Goal: Transaction & Acquisition: Book appointment/travel/reservation

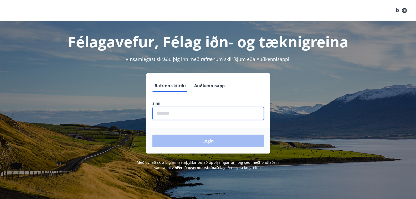
click at [186, 116] on input "phone" at bounding box center [207, 113] width 111 height 13
type input "********"
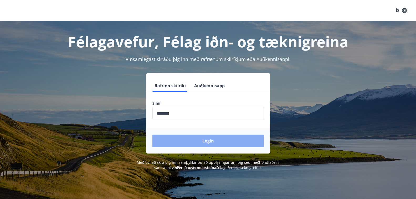
click at [204, 141] on button "Login" at bounding box center [207, 141] width 111 height 13
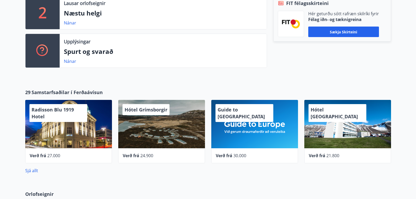
scroll to position [187, 0]
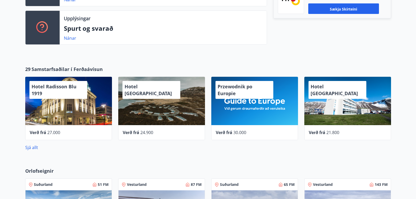
click at [346, 43] on div "FIT félagsskírteini Hér geturðu sótt rafræn skilríki fyrir Félag iðn- og tæknig…" at bounding box center [329, 10] width 124 height 77
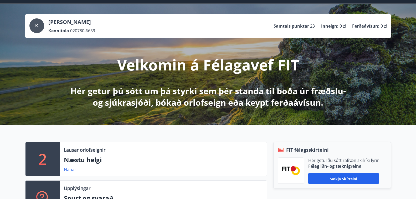
scroll to position [0, 0]
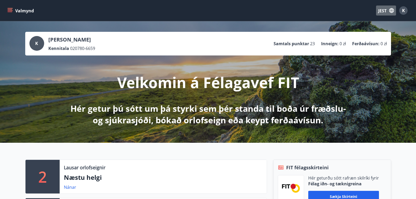
click at [388, 10] on button "JEST" at bounding box center [386, 11] width 20 height 10
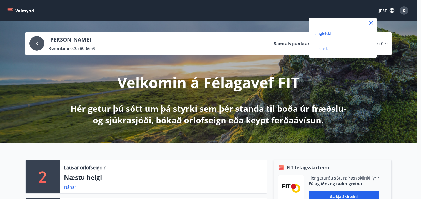
click at [326, 34] on font "angielski" at bounding box center [323, 33] width 16 height 5
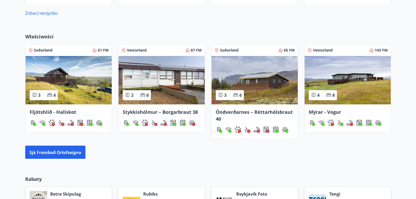
scroll to position [317, 0]
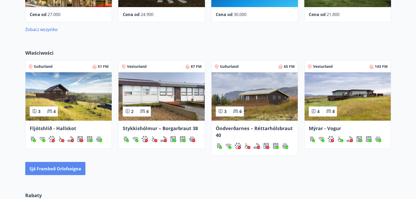
click at [54, 166] on font "Sjá framboð orlofseigna" at bounding box center [55, 169] width 52 height 6
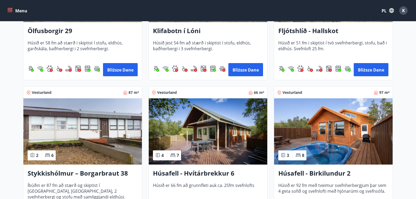
scroll to position [206, 0]
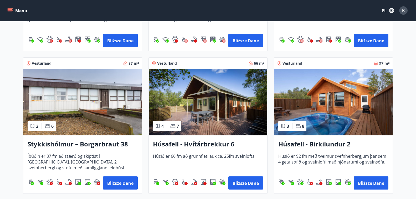
click at [323, 102] on img at bounding box center [333, 102] width 119 height 66
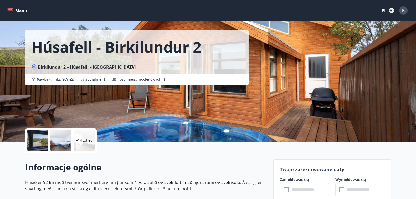
scroll to position [1, 0]
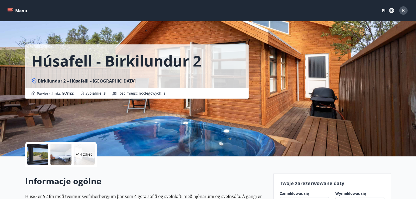
click at [78, 157] on div "+14 zdjęć" at bounding box center [84, 154] width 21 height 21
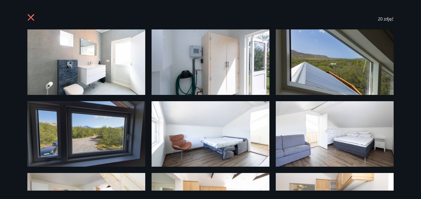
click at [93, 79] on img at bounding box center [86, 61] width 118 height 65
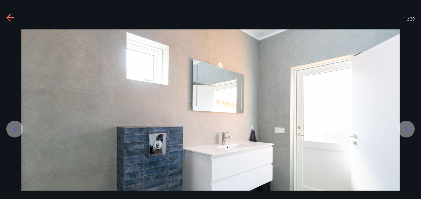
click at [409, 131] on icon at bounding box center [406, 129] width 8 height 8
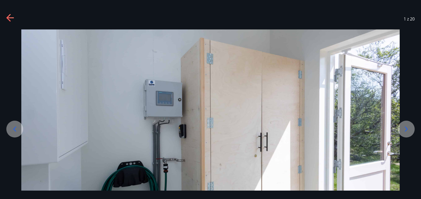
click at [409, 131] on icon at bounding box center [406, 129] width 8 height 8
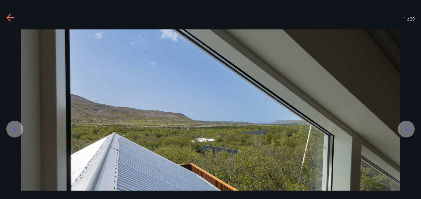
click at [409, 131] on icon at bounding box center [406, 129] width 8 height 8
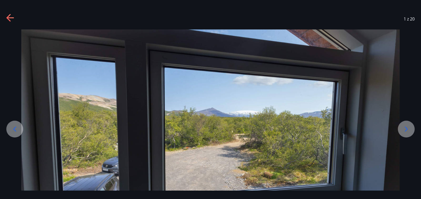
click at [409, 131] on icon at bounding box center [406, 129] width 8 height 8
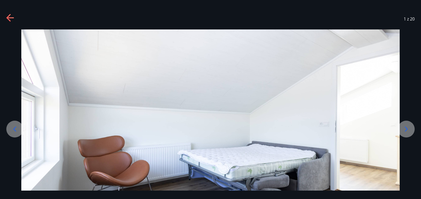
click at [409, 131] on icon at bounding box center [406, 129] width 8 height 8
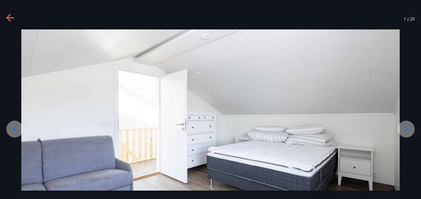
click at [409, 131] on icon at bounding box center [406, 129] width 8 height 8
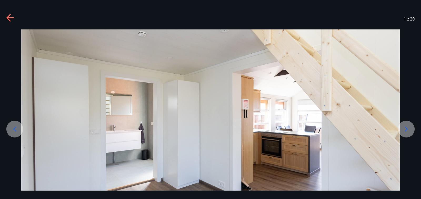
click at [408, 130] on icon at bounding box center [406, 129] width 8 height 8
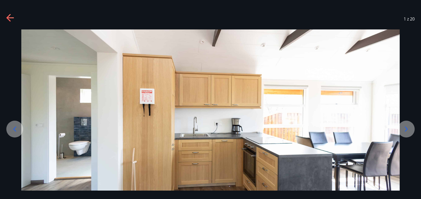
click at [408, 130] on icon at bounding box center [406, 129] width 8 height 8
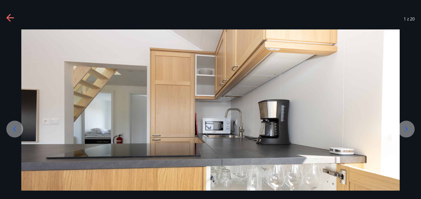
click at [408, 130] on icon at bounding box center [406, 129] width 8 height 8
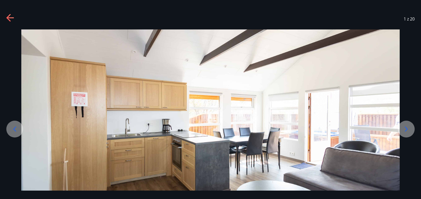
click at [408, 130] on icon at bounding box center [406, 129] width 8 height 8
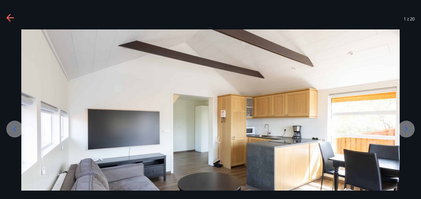
click at [408, 130] on icon at bounding box center [406, 129] width 8 height 8
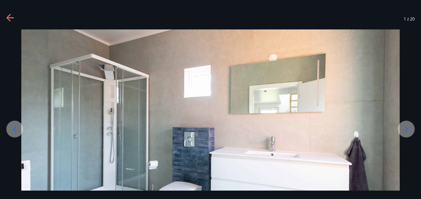
click at [408, 130] on icon at bounding box center [406, 129] width 8 height 8
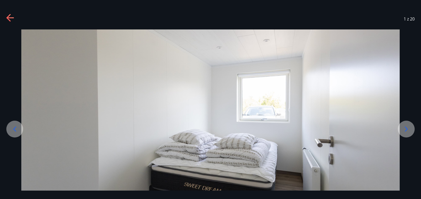
click at [408, 130] on icon at bounding box center [406, 129] width 8 height 8
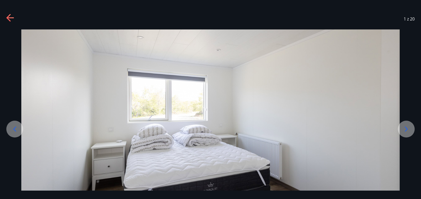
click at [408, 130] on icon at bounding box center [406, 129] width 8 height 8
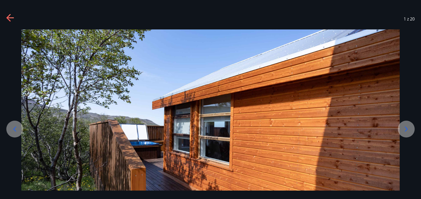
click at [408, 130] on icon at bounding box center [406, 129] width 8 height 8
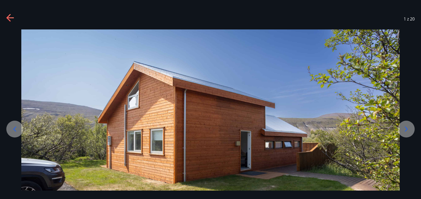
click at [408, 130] on icon at bounding box center [406, 129] width 8 height 8
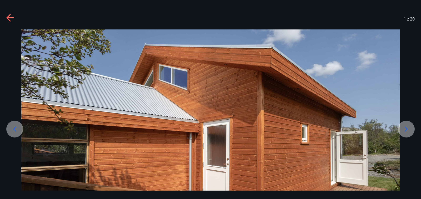
click at [408, 130] on icon at bounding box center [406, 129] width 8 height 8
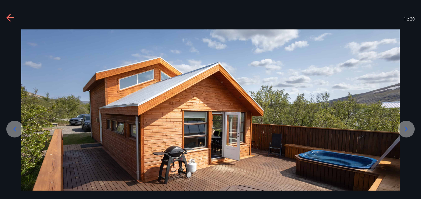
click at [408, 130] on icon at bounding box center [406, 129] width 8 height 8
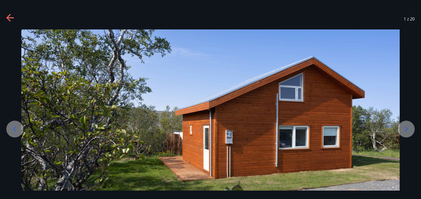
click at [408, 130] on icon at bounding box center [406, 129] width 8 height 8
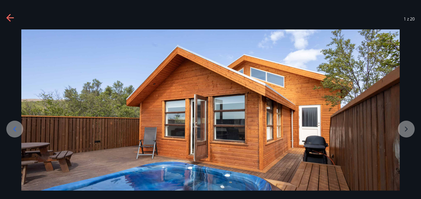
click at [9, 19] on icon at bounding box center [10, 18] width 8 height 8
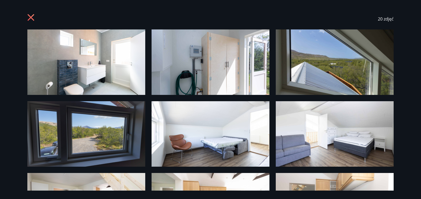
click at [30, 18] on icon at bounding box center [31, 18] width 8 height 8
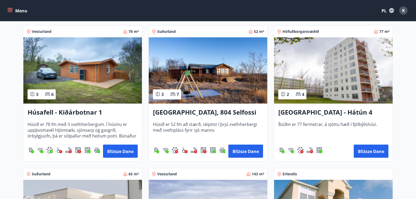
scroll to position [351, 0]
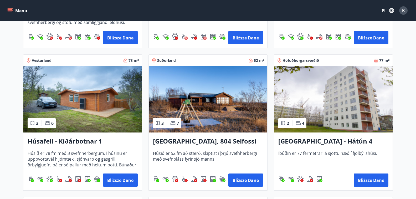
click at [194, 107] on img at bounding box center [208, 99] width 119 height 66
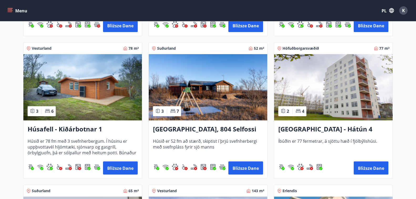
scroll to position [358, 0]
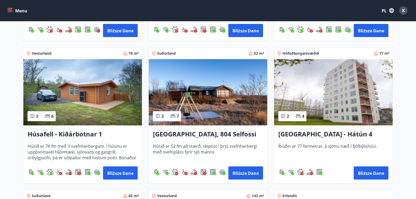
click at [83, 85] on img at bounding box center [82, 92] width 119 height 66
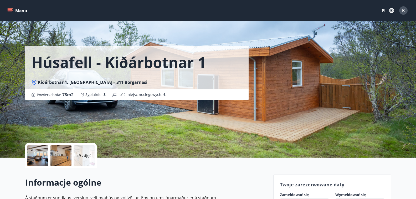
scroll to position [32, 0]
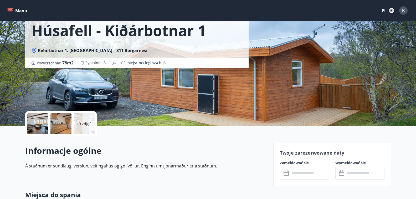
click at [91, 124] on font "+9 zdjęć" at bounding box center [84, 123] width 14 height 5
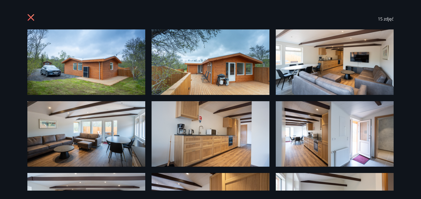
drag, startPoint x: 416, startPoint y: 58, endPoint x: 420, endPoint y: 65, distance: 8.5
click at [420, 65] on div "15 zdjęć" at bounding box center [210, 99] width 421 height 199
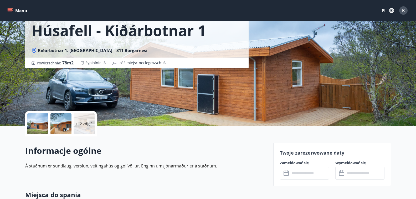
drag, startPoint x: 420, startPoint y: 65, endPoint x: 419, endPoint y: 44, distance: 21.1
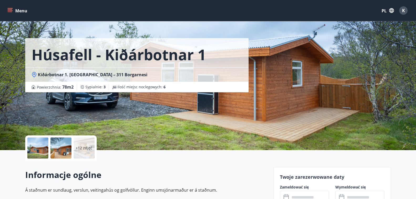
scroll to position [0, 0]
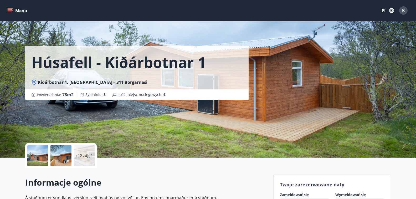
click at [82, 155] on font "+12 zdjęć" at bounding box center [84, 155] width 17 height 5
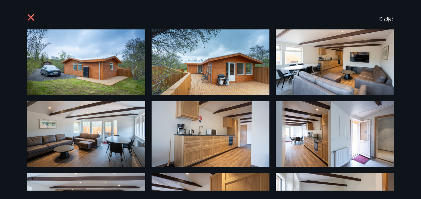
click at [76, 77] on img at bounding box center [86, 61] width 118 height 65
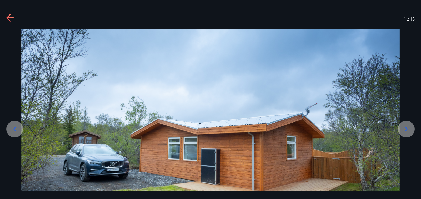
click at [405, 127] on icon at bounding box center [405, 128] width 3 height 5
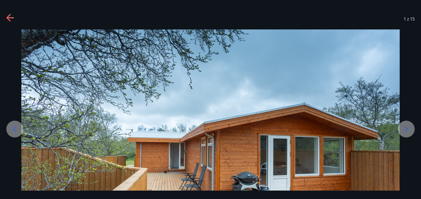
click at [405, 127] on icon at bounding box center [405, 128] width 3 height 5
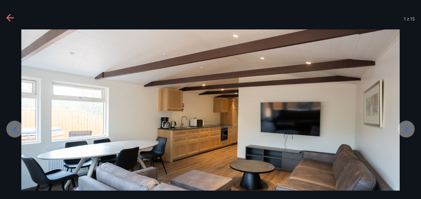
click at [405, 127] on icon at bounding box center [405, 128] width 3 height 5
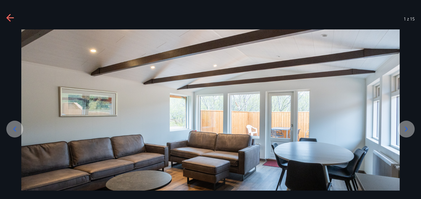
click at [405, 127] on icon at bounding box center [405, 128] width 3 height 5
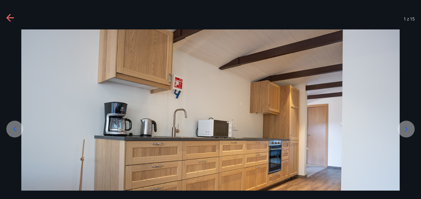
click at [405, 127] on icon at bounding box center [405, 128] width 3 height 5
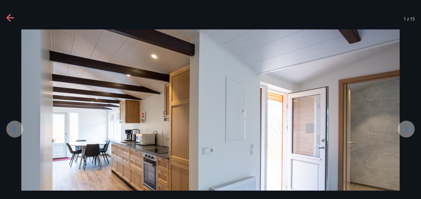
click at [405, 127] on icon at bounding box center [405, 128] width 3 height 5
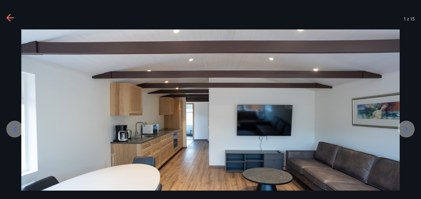
click at [405, 127] on icon at bounding box center [405, 128] width 3 height 5
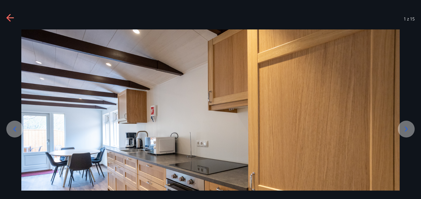
click at [405, 127] on icon at bounding box center [405, 128] width 3 height 5
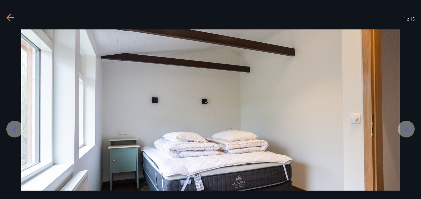
click at [405, 127] on icon at bounding box center [405, 128] width 3 height 5
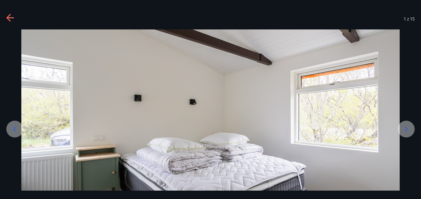
click at [405, 127] on icon at bounding box center [405, 128] width 3 height 5
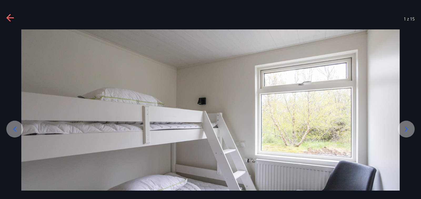
click at [405, 127] on icon at bounding box center [405, 128] width 3 height 5
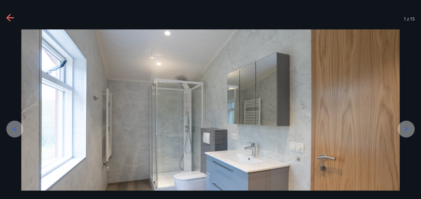
click at [405, 127] on icon at bounding box center [405, 128] width 3 height 5
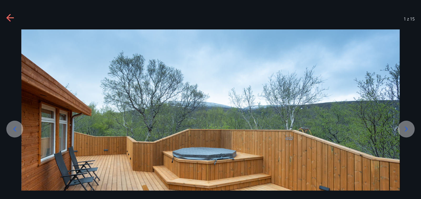
click at [405, 127] on icon at bounding box center [405, 128] width 3 height 5
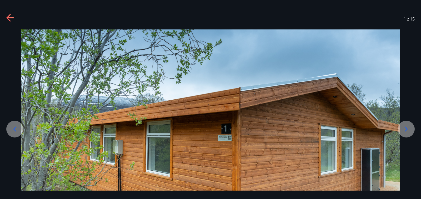
click at [405, 127] on icon at bounding box center [405, 128] width 3 height 5
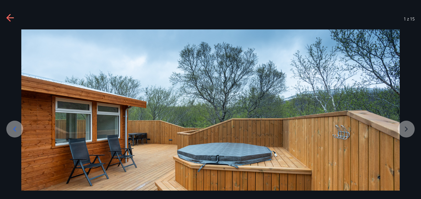
click at [405, 127] on div at bounding box center [210, 134] width 421 height 210
click at [12, 22] on icon at bounding box center [10, 18] width 8 height 8
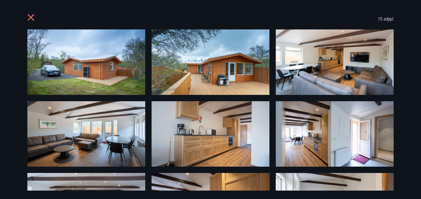
click at [31, 17] on icon at bounding box center [31, 17] width 7 height 7
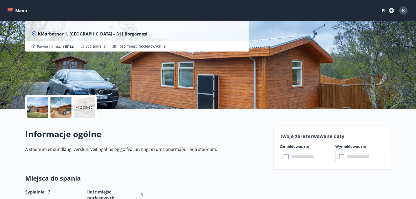
scroll to position [41, 0]
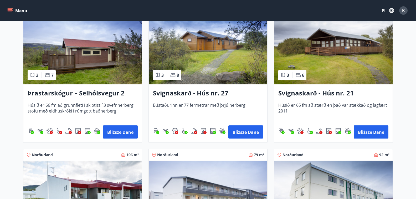
scroll to position [1225, 0]
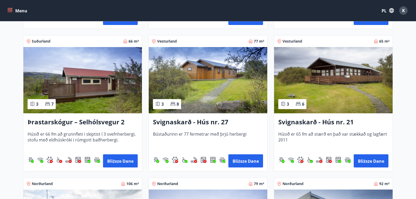
click at [182, 88] on img at bounding box center [208, 80] width 119 height 66
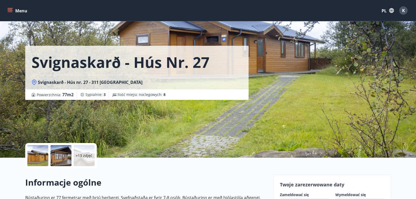
scroll to position [10, 0]
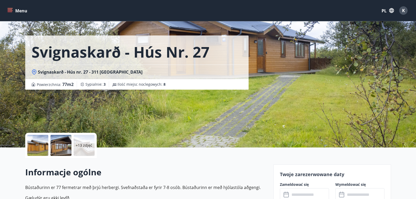
click at [89, 144] on font "+13 zdjęć" at bounding box center [84, 145] width 17 height 5
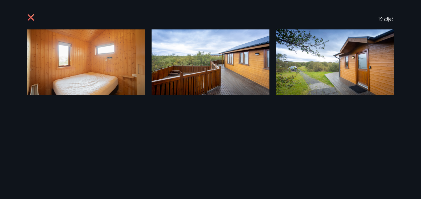
click at [78, 48] on img at bounding box center [86, 61] width 118 height 65
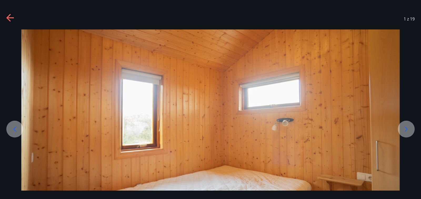
click at [409, 131] on icon at bounding box center [406, 129] width 8 height 8
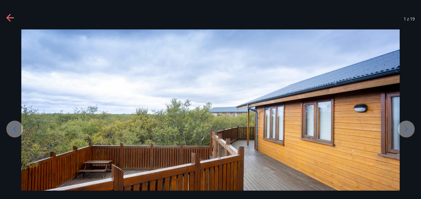
click at [406, 130] on icon at bounding box center [406, 129] width 8 height 8
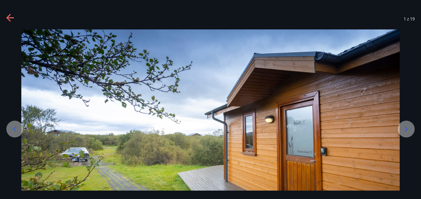
click at [406, 130] on icon at bounding box center [406, 129] width 8 height 8
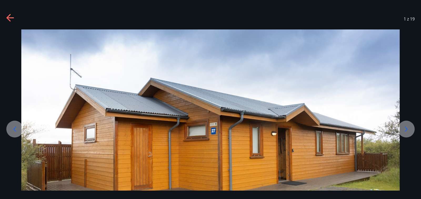
click at [406, 130] on icon at bounding box center [406, 129] width 8 height 8
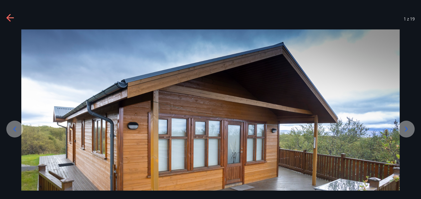
click at [406, 130] on icon at bounding box center [406, 129] width 8 height 8
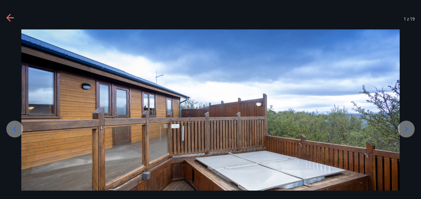
click at [406, 130] on icon at bounding box center [406, 129] width 8 height 8
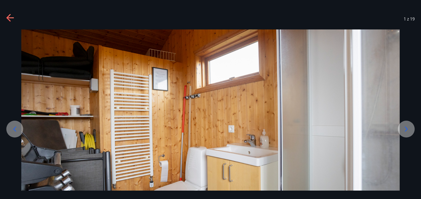
click at [406, 130] on icon at bounding box center [406, 129] width 8 height 8
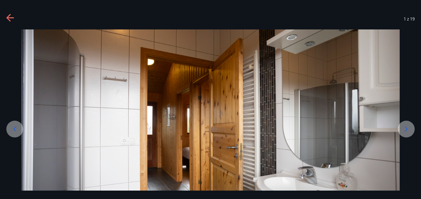
click at [406, 130] on icon at bounding box center [406, 129] width 8 height 8
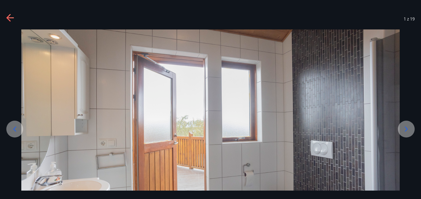
click at [406, 130] on icon at bounding box center [406, 129] width 8 height 8
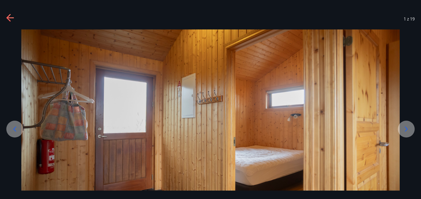
click at [406, 130] on icon at bounding box center [406, 129] width 8 height 8
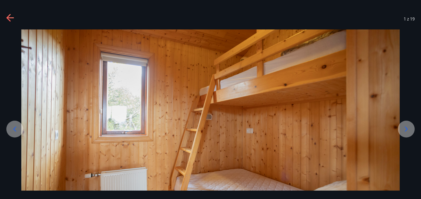
click at [406, 130] on icon at bounding box center [406, 129] width 8 height 8
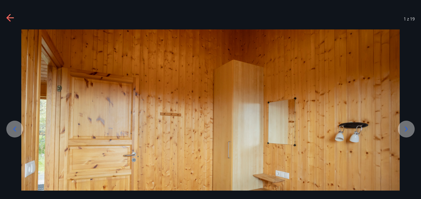
click at [406, 130] on icon at bounding box center [406, 129] width 8 height 8
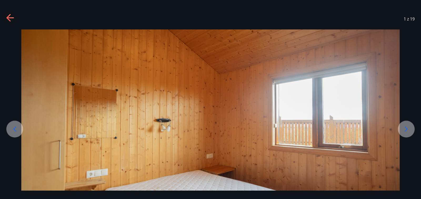
click at [406, 130] on icon at bounding box center [406, 129] width 8 height 8
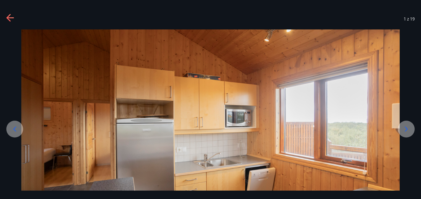
click at [406, 130] on icon at bounding box center [406, 129] width 8 height 8
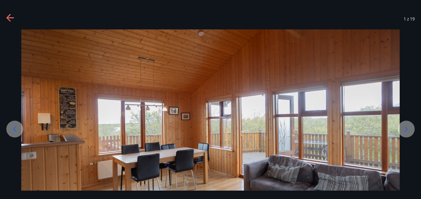
click at [406, 130] on icon at bounding box center [406, 129] width 8 height 8
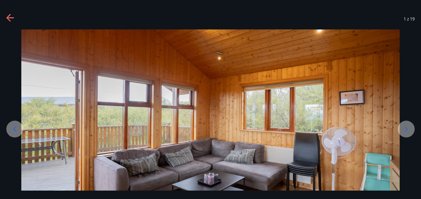
click at [406, 130] on icon at bounding box center [406, 129] width 8 height 8
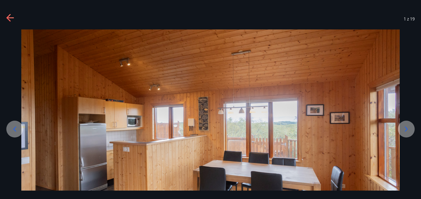
click at [406, 130] on icon at bounding box center [406, 129] width 8 height 8
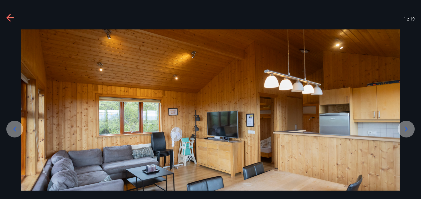
click at [406, 130] on icon at bounding box center [406, 129] width 8 height 8
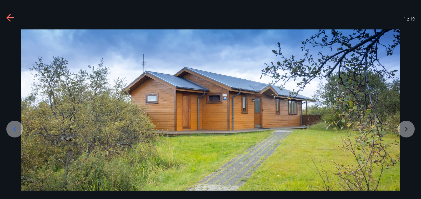
click at [12, 17] on icon at bounding box center [10, 18] width 8 height 8
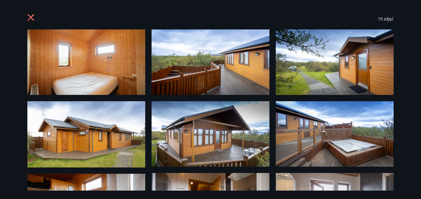
click at [27, 19] on icon at bounding box center [31, 18] width 8 height 8
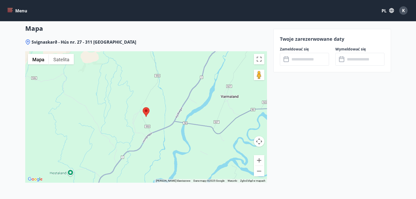
scroll to position [672, 0]
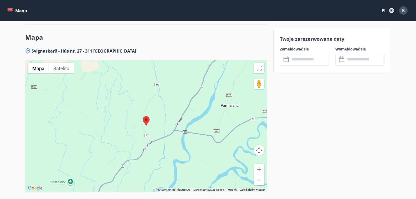
click at [262, 70] on button "Włącz widok pełnoekranowy" at bounding box center [259, 68] width 11 height 11
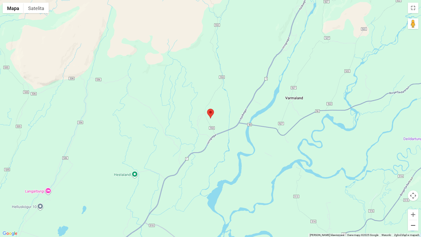
click at [414, 199] on button "Pomniejsz" at bounding box center [412, 225] width 11 height 11
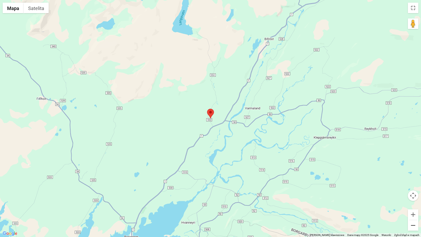
click at [414, 199] on button "Pomniejsz" at bounding box center [412, 225] width 11 height 11
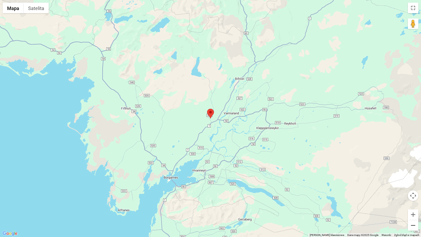
click at [414, 199] on button "Pomniejsz" at bounding box center [412, 225] width 11 height 11
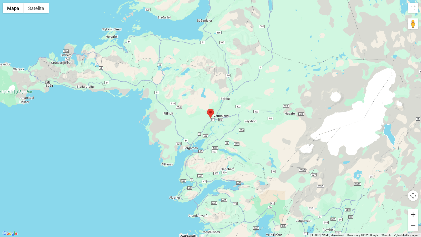
click at [410, 199] on button "Powiększ" at bounding box center [412, 214] width 11 height 11
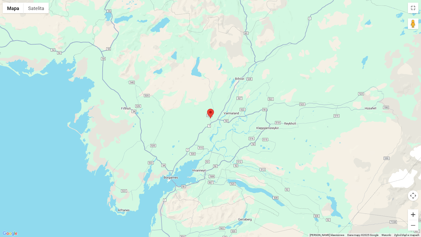
click at [410, 199] on button "Powiększ" at bounding box center [412, 214] width 11 height 11
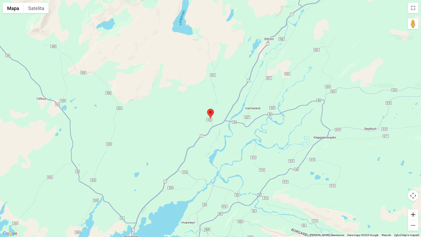
click at [410, 199] on button "Powiększ" at bounding box center [412, 214] width 11 height 11
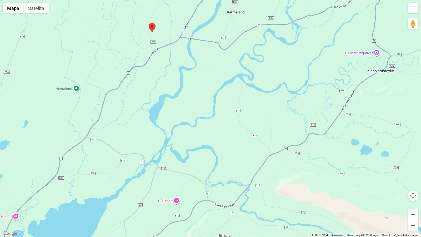
drag, startPoint x: 237, startPoint y: 188, endPoint x: 178, endPoint y: 102, distance: 104.2
click at [178, 102] on div at bounding box center [210, 118] width 421 height 237
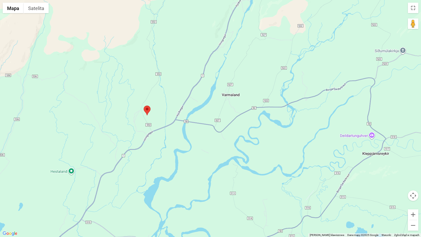
drag, startPoint x: 219, startPoint y: 155, endPoint x: 215, endPoint y: 236, distance: 81.6
click at [215, 199] on div at bounding box center [210, 118] width 421 height 237
click at [412, 199] on button "Pomniejsz" at bounding box center [412, 225] width 11 height 11
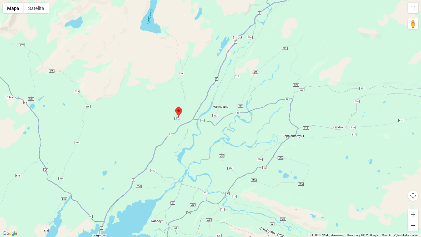
click at [412, 199] on button "Pomniejsz" at bounding box center [412, 225] width 11 height 11
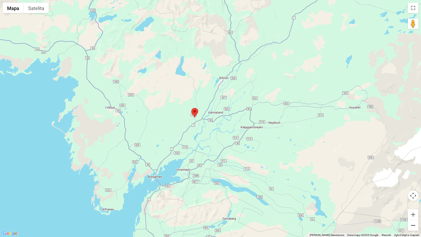
click at [412, 199] on button "Pomniejsz" at bounding box center [412, 225] width 11 height 11
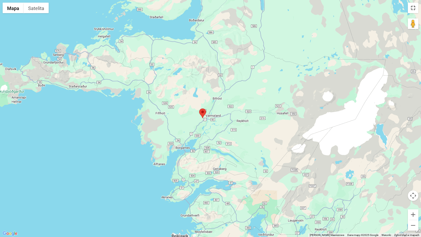
click at [413, 7] on button "Włącz widok pełnoekranowy" at bounding box center [412, 8] width 11 height 11
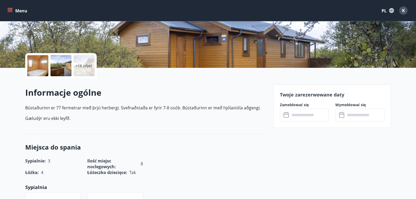
scroll to position [107, 0]
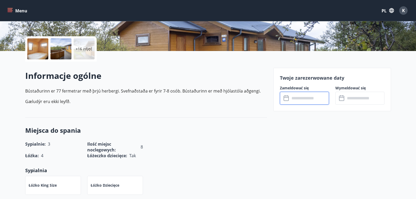
click at [296, 100] on input "text" at bounding box center [309, 98] width 39 height 13
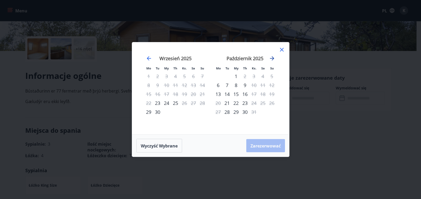
click at [271, 59] on icon "Przejdź dalej, aby przejść do następnego miesiąca." at bounding box center [272, 58] width 6 height 6
click at [272, 58] on icon "Przejdź dalej, aby przejść do następnego miesiąca." at bounding box center [272, 58] width 6 height 6
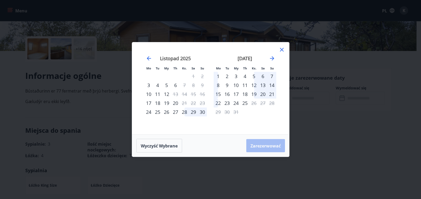
click at [281, 49] on icon at bounding box center [282, 50] width 4 height 4
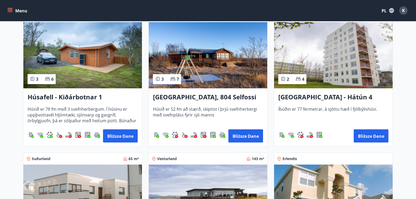
scroll to position [388, 0]
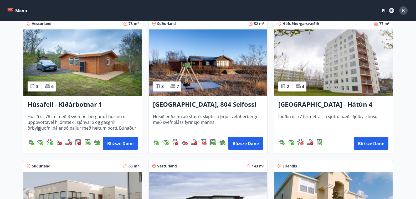
click at [218, 63] on img at bounding box center [208, 62] width 119 height 66
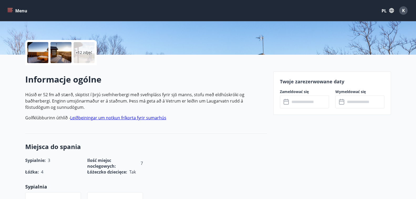
scroll to position [86, 0]
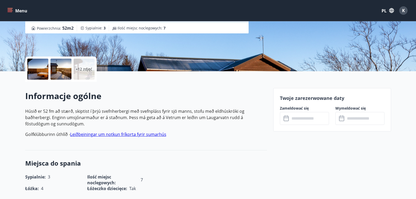
click at [303, 119] on input "text" at bounding box center [309, 118] width 39 height 13
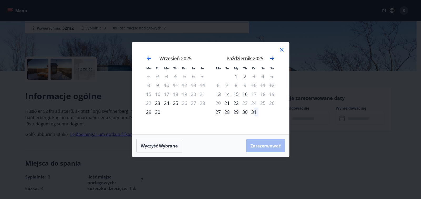
click at [272, 59] on icon "Przejdź dalej, aby przejść do następnego miesiąca." at bounding box center [272, 58] width 6 height 6
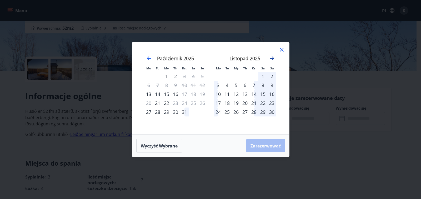
click at [272, 59] on icon "Przejdź dalej, aby przejść do następnego miesiąca." at bounding box center [272, 58] width 6 height 6
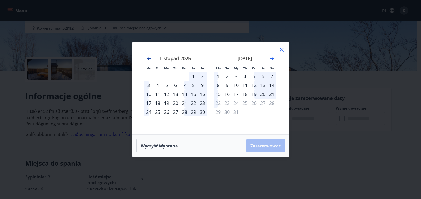
click at [149, 58] on icon "Przejdź wstecz, aby przejść do poprzedniego miesiąca." at bounding box center [149, 58] width 6 height 6
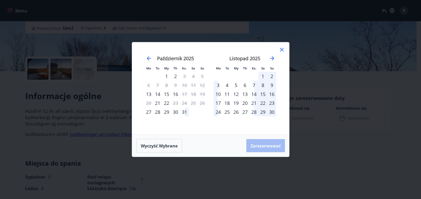
click at [281, 49] on icon at bounding box center [281, 50] width 6 height 6
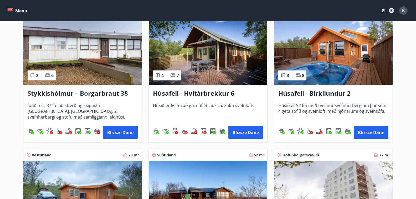
scroll to position [232, 0]
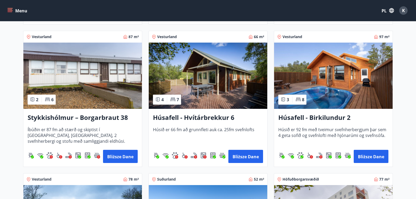
click at [365, 80] on img at bounding box center [333, 76] width 119 height 66
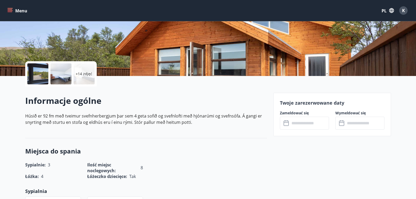
scroll to position [109, 0]
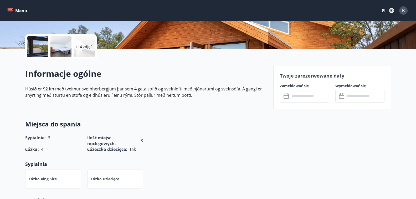
click at [303, 98] on input "text" at bounding box center [309, 96] width 39 height 13
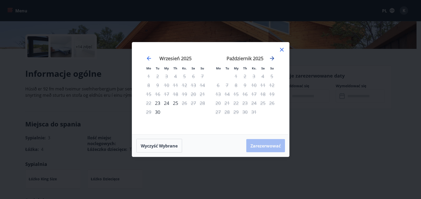
click at [271, 58] on icon "Przejdź dalej, aby przejść do następnego miesiąca." at bounding box center [272, 58] width 6 height 6
click at [280, 51] on icon at bounding box center [281, 50] width 6 height 6
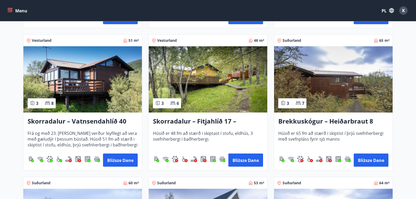
scroll to position [658, 0]
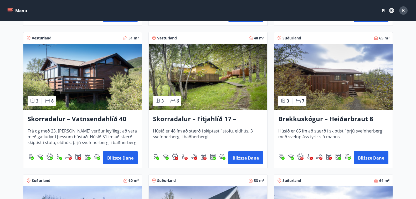
click at [358, 84] on img at bounding box center [333, 77] width 119 height 66
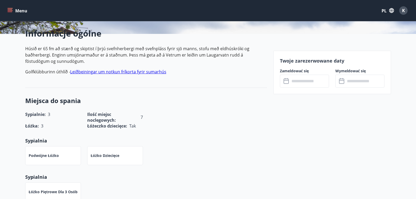
scroll to position [110, 0]
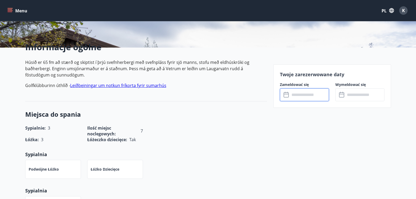
click at [304, 92] on input "text" at bounding box center [309, 94] width 39 height 13
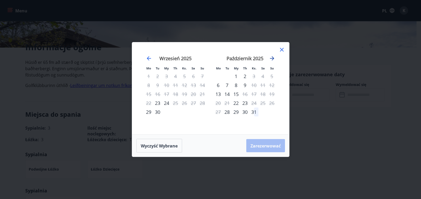
click at [272, 58] on icon "Przejdź dalej, aby przejść do następnego miesiąca." at bounding box center [272, 58] width 6 height 6
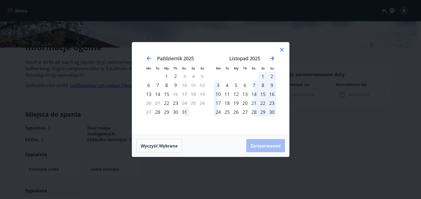
click at [272, 58] on icon "Przejdź dalej, aby przejść do następnego miesiąca." at bounding box center [272, 58] width 6 height 6
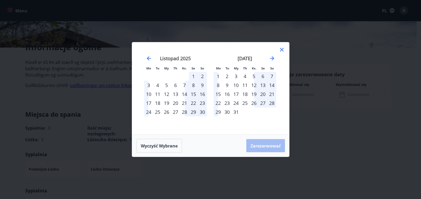
click at [280, 50] on icon at bounding box center [282, 50] width 4 height 4
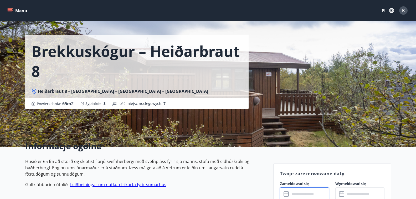
scroll to position [0, 0]
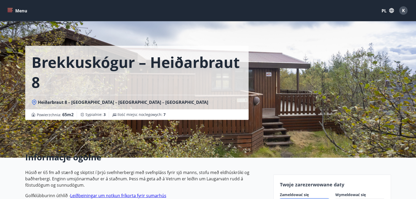
click at [350, 88] on div "Brekkuskógur – Heiðarbraut 8 Heiðarbraut 8 – Brekkuskógur – Bláskógabyggð – Árn…" at bounding box center [208, 79] width 366 height 158
click at [75, 169] on div "Informacje ogólne Húsið er 65 fm að stærð og skiptist í þrjú svefnherbergi með …" at bounding box center [146, 177] width 242 height 52
click at [73, 73] on h1 "Brekkuskógur – Heiðarbraut 8" at bounding box center [137, 72] width 211 height 40
click at [95, 65] on font "Brekkuskógur – Heiðarbraut 8" at bounding box center [136, 72] width 208 height 40
click at [18, 11] on font "Menu" at bounding box center [21, 11] width 12 height 6
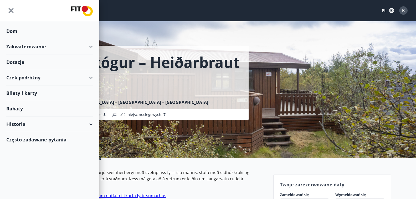
click at [130, 9] on div "Menu PL K" at bounding box center [207, 10] width 403 height 13
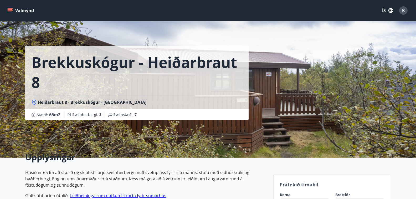
click at [247, 99] on div "Heiðarbraut 8 - Brekkuskógur - Bláskógabyggð - Árnessýslu" at bounding box center [136, 102] width 223 height 14
click at [304, 95] on div "Brekkuskógur - Heiðarbraut 8 Heiðarbraut 8 - Brekkuskógur - Bláskógabyggð - Árn…" at bounding box center [208, 79] width 366 height 158
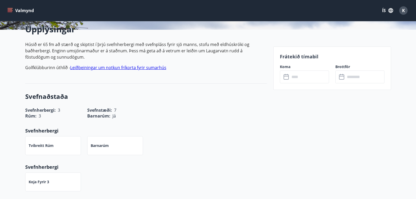
scroll to position [114, 0]
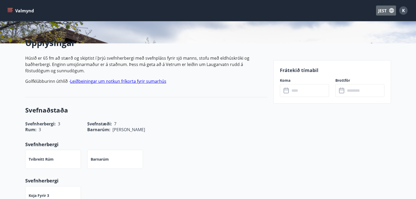
click at [391, 10] on icon "button" at bounding box center [391, 10] width 5 height 5
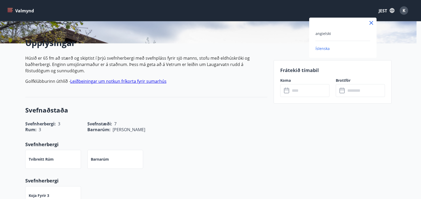
click at [338, 33] on div "angielski" at bounding box center [342, 33] width 55 height 6
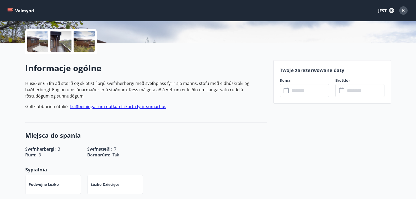
click at [209, 113] on div "Informacje ogólne Húsið er 65 fm að stærð og skiptist í þrjú svefnherbergi með …" at bounding box center [146, 88] width 242 height 52
click at [40, 39] on div at bounding box center [37, 41] width 21 height 21
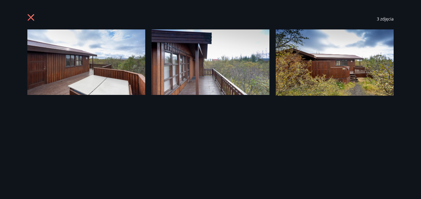
click at [68, 57] on img at bounding box center [86, 61] width 118 height 65
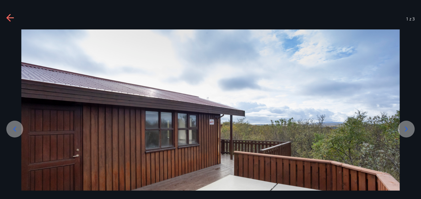
click at [408, 131] on icon at bounding box center [406, 129] width 8 height 8
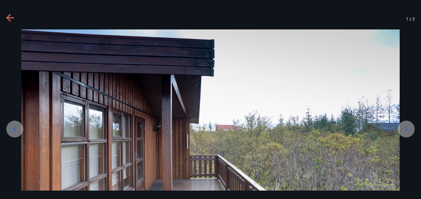
click at [408, 131] on icon at bounding box center [406, 129] width 8 height 8
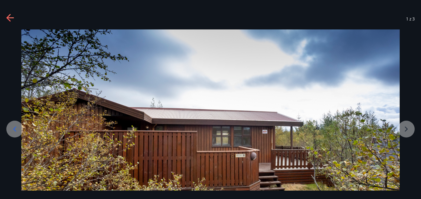
click at [11, 14] on icon at bounding box center [10, 18] width 8 height 8
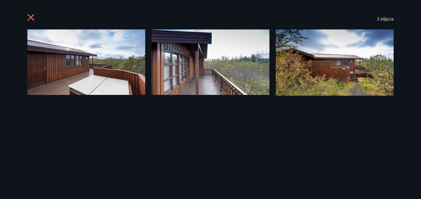
click at [30, 18] on icon at bounding box center [31, 17] width 7 height 7
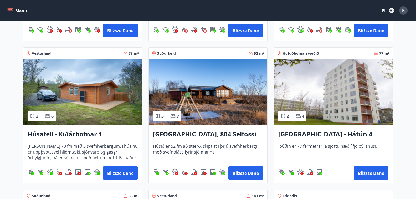
scroll to position [361, 0]
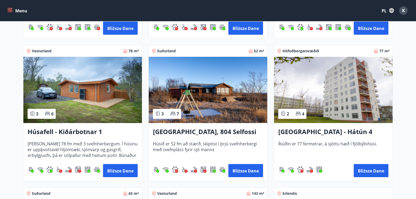
click at [208, 103] on img at bounding box center [208, 90] width 119 height 66
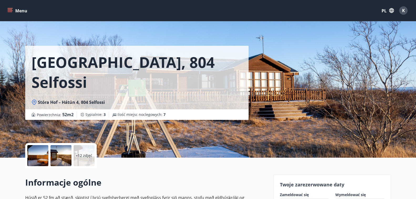
click at [84, 156] on font "+12 zdjęć" at bounding box center [84, 155] width 17 height 5
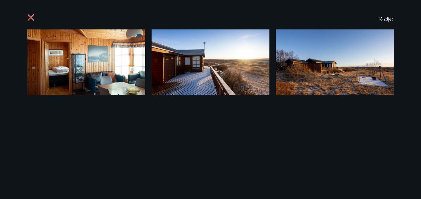
click at [88, 36] on img at bounding box center [86, 61] width 118 height 65
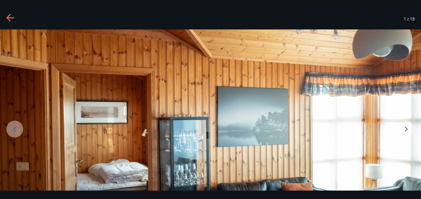
click at [406, 129] on icon at bounding box center [406, 129] width 8 height 8
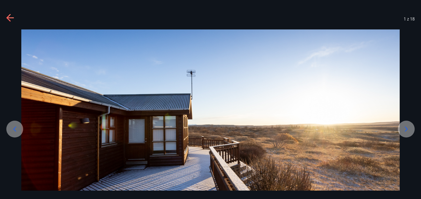
click at [408, 130] on icon at bounding box center [406, 129] width 8 height 8
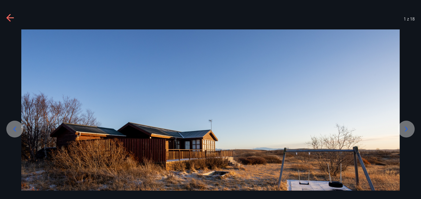
click at [408, 130] on icon at bounding box center [406, 129] width 8 height 8
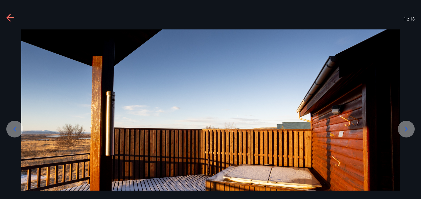
click at [408, 130] on icon at bounding box center [406, 129] width 8 height 8
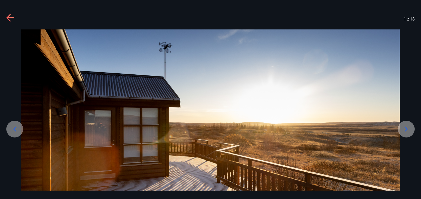
click at [408, 130] on icon at bounding box center [406, 129] width 8 height 8
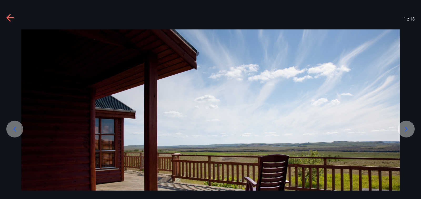
click at [408, 130] on icon at bounding box center [406, 129] width 8 height 8
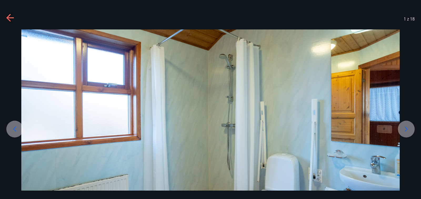
click at [408, 130] on icon at bounding box center [406, 129] width 8 height 8
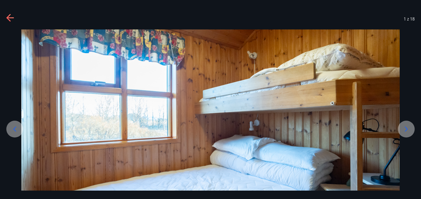
click at [408, 130] on icon at bounding box center [406, 129] width 8 height 8
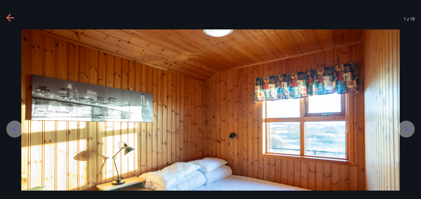
click at [408, 130] on icon at bounding box center [406, 129] width 8 height 8
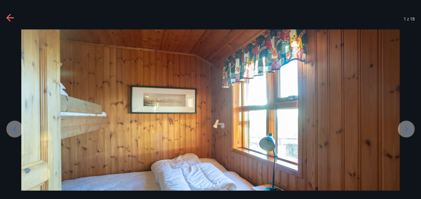
click at [408, 130] on icon at bounding box center [406, 129] width 8 height 8
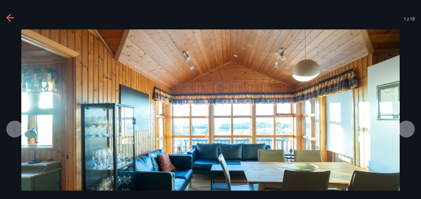
click at [408, 130] on icon at bounding box center [406, 129] width 8 height 8
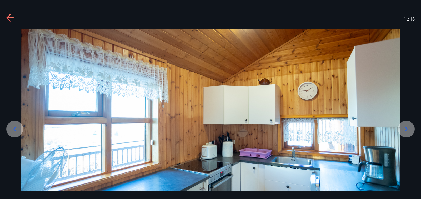
click at [408, 130] on icon at bounding box center [406, 129] width 8 height 8
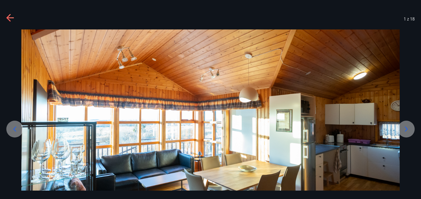
click at [408, 133] on div at bounding box center [405, 129] width 17 height 17
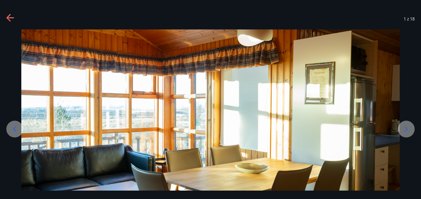
click at [408, 133] on div at bounding box center [405, 129] width 17 height 17
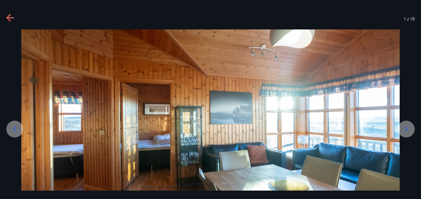
click at [408, 133] on div at bounding box center [405, 129] width 17 height 17
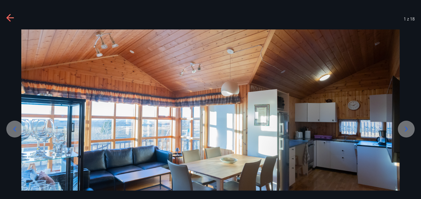
click at [408, 133] on div at bounding box center [405, 129] width 17 height 17
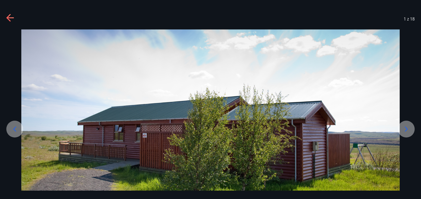
click at [408, 133] on div at bounding box center [405, 129] width 17 height 17
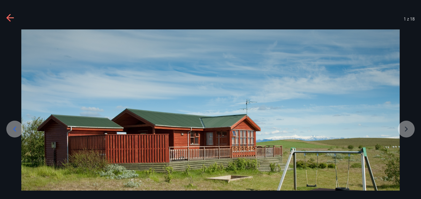
click at [405, 129] on div at bounding box center [210, 134] width 421 height 210
click at [9, 18] on icon at bounding box center [9, 17] width 7 height 1
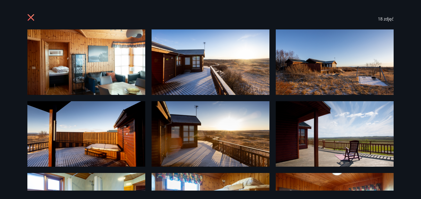
click at [9, 18] on div "18 zdjęć" at bounding box center [210, 99] width 421 height 199
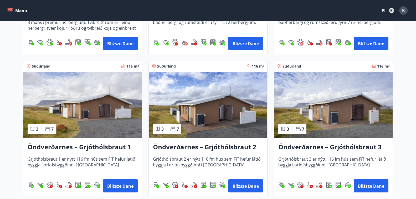
scroll to position [985, 0]
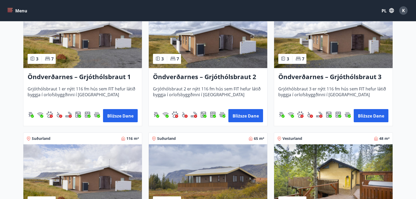
click at [84, 59] on img at bounding box center [82, 35] width 119 height 66
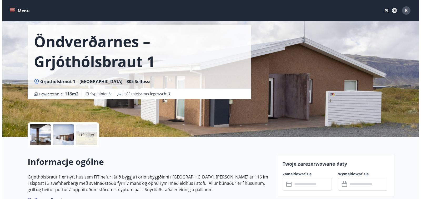
scroll to position [23, 0]
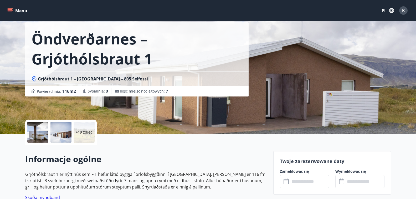
click at [86, 136] on div "+19 zdjęć" at bounding box center [84, 132] width 21 height 21
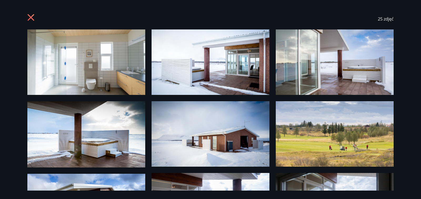
click at [105, 66] on img at bounding box center [86, 61] width 118 height 65
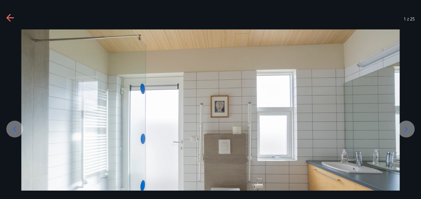
click at [410, 127] on div at bounding box center [405, 129] width 17 height 17
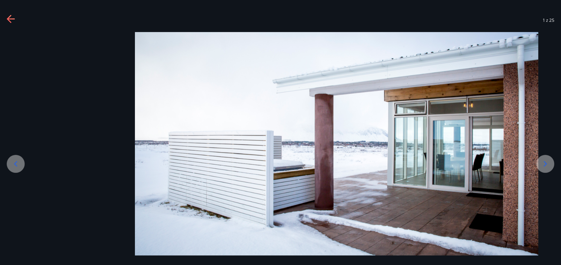
scroll to position [23, 0]
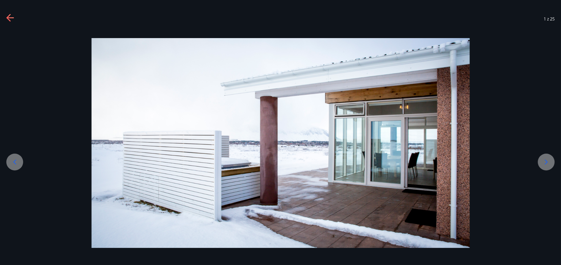
drag, startPoint x: 401, startPoint y: 2, endPoint x: 503, endPoint y: 145, distance: 175.8
click at [420, 145] on div at bounding box center [280, 143] width 561 height 210
click at [420, 162] on icon at bounding box center [546, 162] width 8 height 8
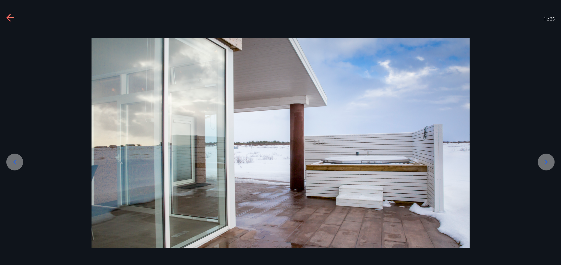
click at [420, 162] on icon at bounding box center [546, 162] width 8 height 8
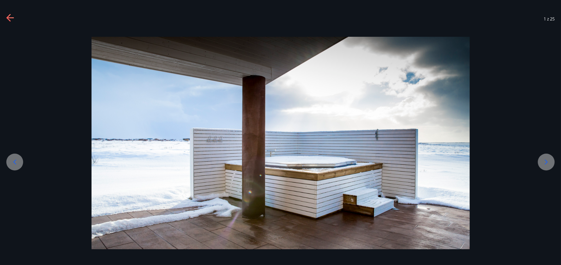
click at [420, 162] on icon at bounding box center [546, 162] width 8 height 8
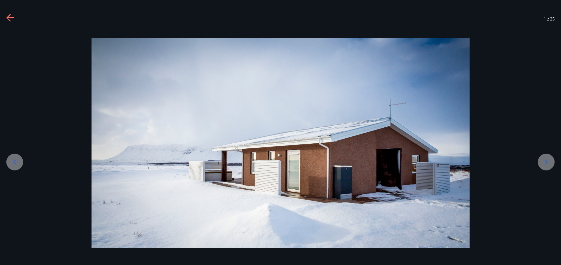
click at [420, 162] on icon at bounding box center [546, 162] width 8 height 8
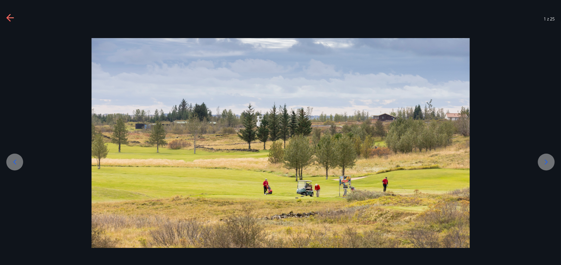
click at [420, 162] on icon at bounding box center [546, 162] width 8 height 8
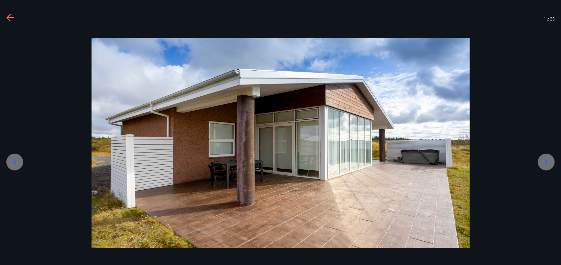
click at [420, 162] on icon at bounding box center [546, 162] width 8 height 8
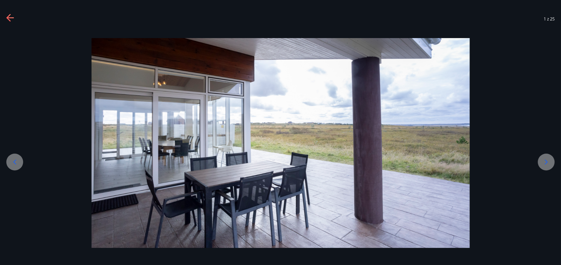
click at [420, 162] on icon at bounding box center [546, 162] width 8 height 8
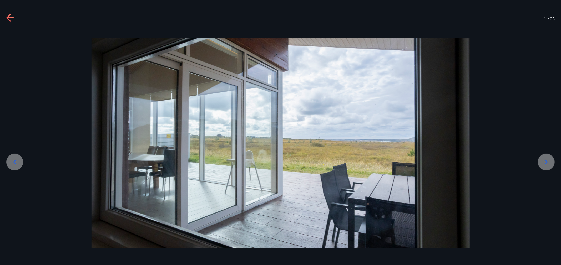
click at [420, 162] on icon at bounding box center [546, 162] width 8 height 8
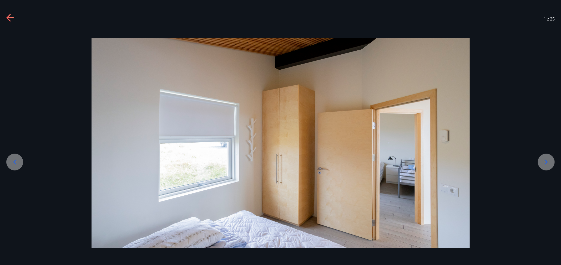
click at [420, 162] on icon at bounding box center [546, 162] width 8 height 8
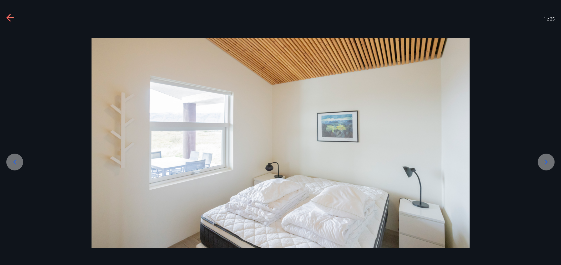
click at [420, 162] on icon at bounding box center [546, 162] width 8 height 8
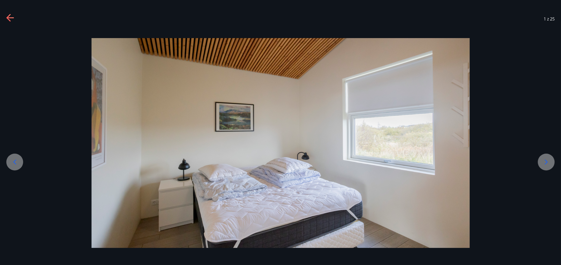
click at [420, 162] on icon at bounding box center [546, 162] width 8 height 8
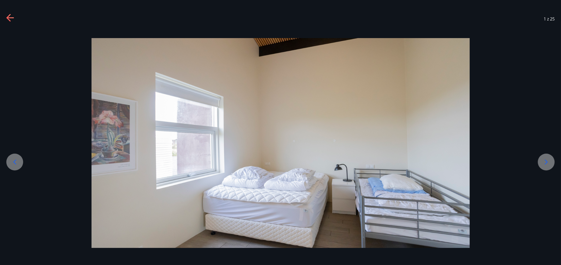
click at [420, 161] on icon at bounding box center [546, 162] width 8 height 8
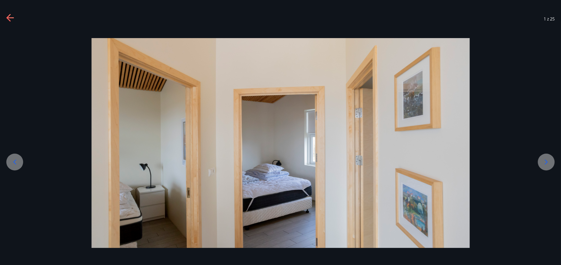
click at [420, 161] on icon at bounding box center [546, 162] width 8 height 8
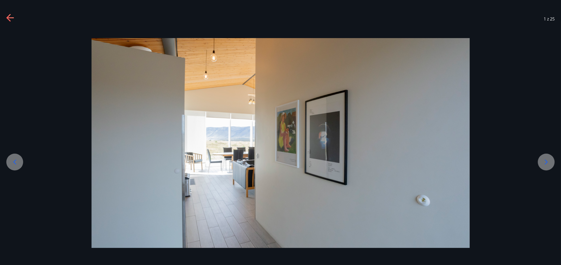
click at [420, 161] on icon at bounding box center [546, 162] width 8 height 8
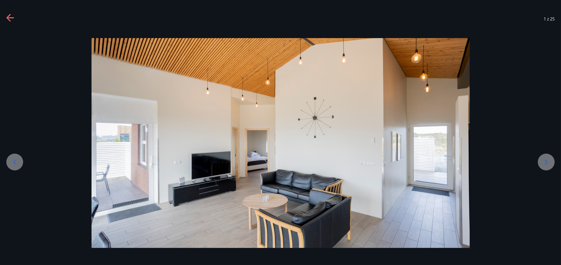
click at [420, 161] on icon at bounding box center [546, 162] width 8 height 8
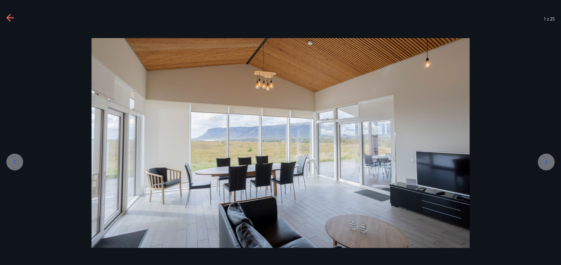
click at [420, 161] on icon at bounding box center [546, 162] width 8 height 8
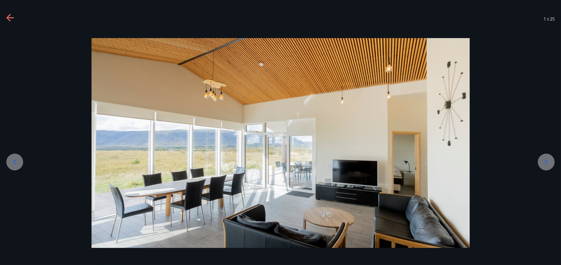
click at [420, 161] on icon at bounding box center [546, 162] width 8 height 8
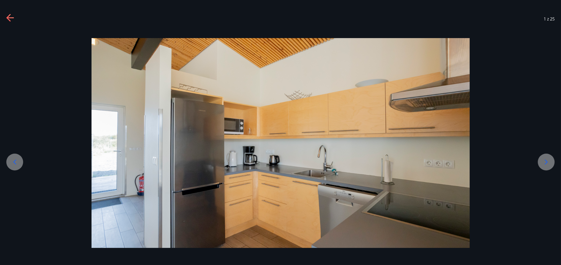
click at [420, 161] on icon at bounding box center [546, 162] width 8 height 8
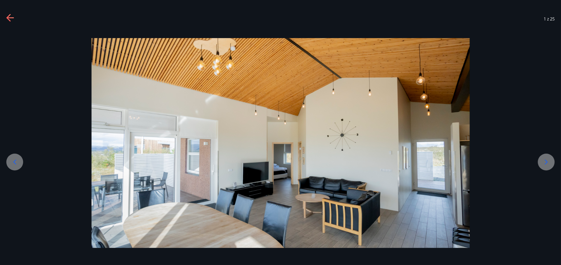
click at [420, 161] on icon at bounding box center [546, 162] width 8 height 8
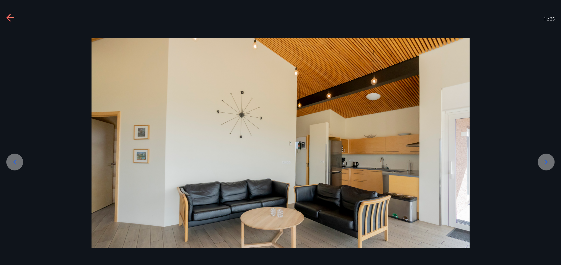
click at [420, 161] on icon at bounding box center [546, 162] width 8 height 8
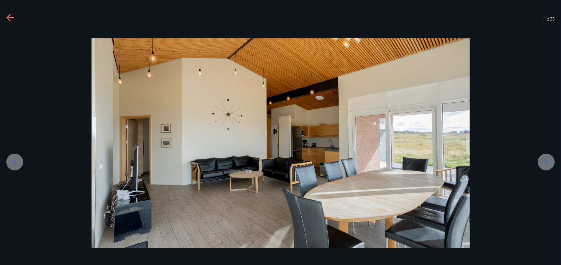
click at [420, 161] on icon at bounding box center [546, 162] width 8 height 8
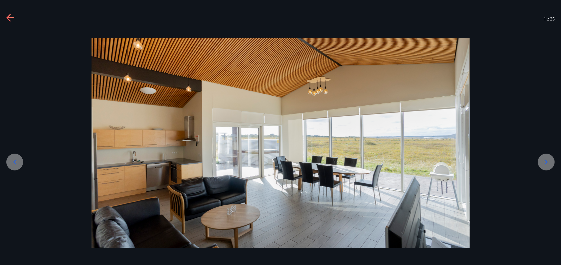
click at [420, 161] on icon at bounding box center [546, 162] width 8 height 8
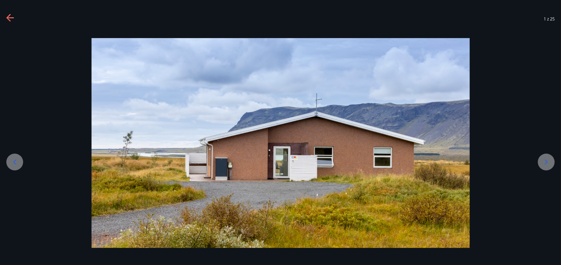
click at [420, 161] on icon at bounding box center [546, 162] width 8 height 8
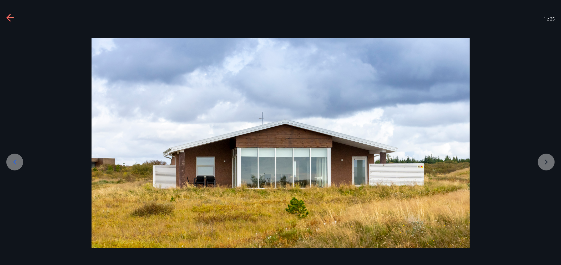
click at [420, 161] on div at bounding box center [280, 143] width 561 height 210
click at [4, 13] on div "1 z 25" at bounding box center [280, 18] width 561 height 21
click at [11, 18] on icon at bounding box center [10, 18] width 8 height 8
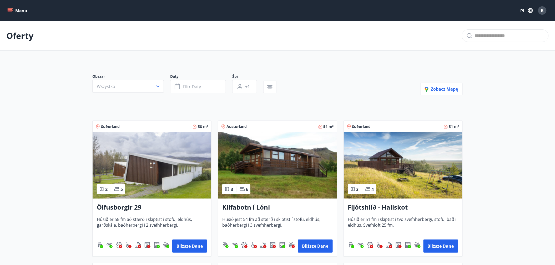
click at [7, 11] on button "Menu" at bounding box center [17, 10] width 23 height 9
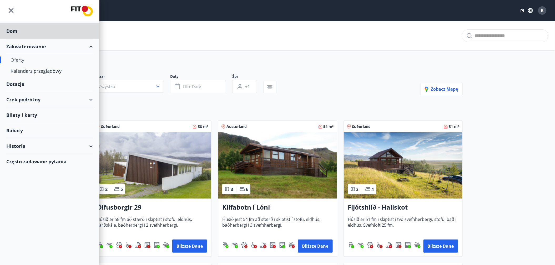
click at [16, 84] on font "Dotacje" at bounding box center [15, 84] width 18 height 6
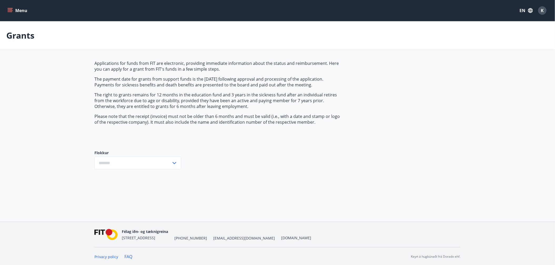
type input "***"
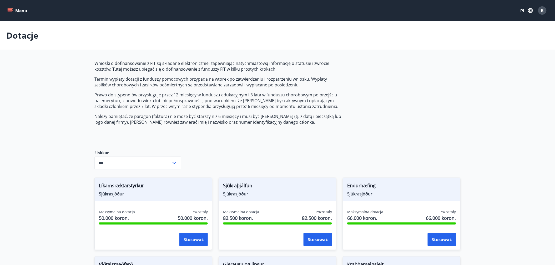
drag, startPoint x: 435, startPoint y: 97, endPoint x: 406, endPoint y: 72, distance: 38.0
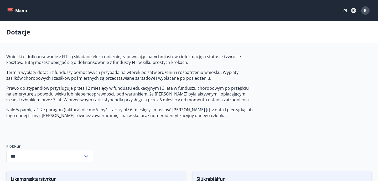
drag, startPoint x: 532, startPoint y: 0, endPoint x: 317, endPoint y: 100, distance: 237.3
click at [12, 11] on icon "menu" at bounding box center [11, 10] width 6 height 1
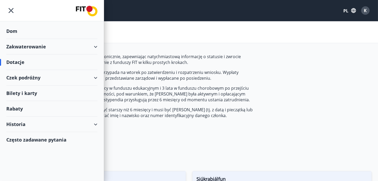
click at [33, 76] on font "Czek podróżny" at bounding box center [23, 77] width 34 height 6
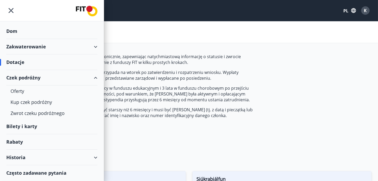
click at [33, 124] on font "Bilety i karty" at bounding box center [21, 126] width 31 height 6
click at [28, 144] on div "Rabaty" at bounding box center [51, 142] width 91 height 16
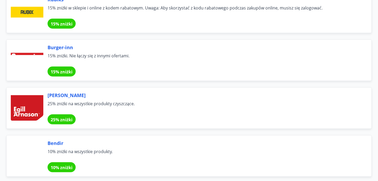
scroll to position [1466, 0]
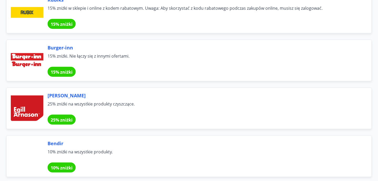
drag, startPoint x: 378, startPoint y: 139, endPoint x: 376, endPoint y: 15, distance: 123.8
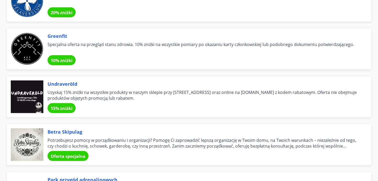
scroll to position [0, 0]
